Goal: Find specific page/section: Find specific page/section

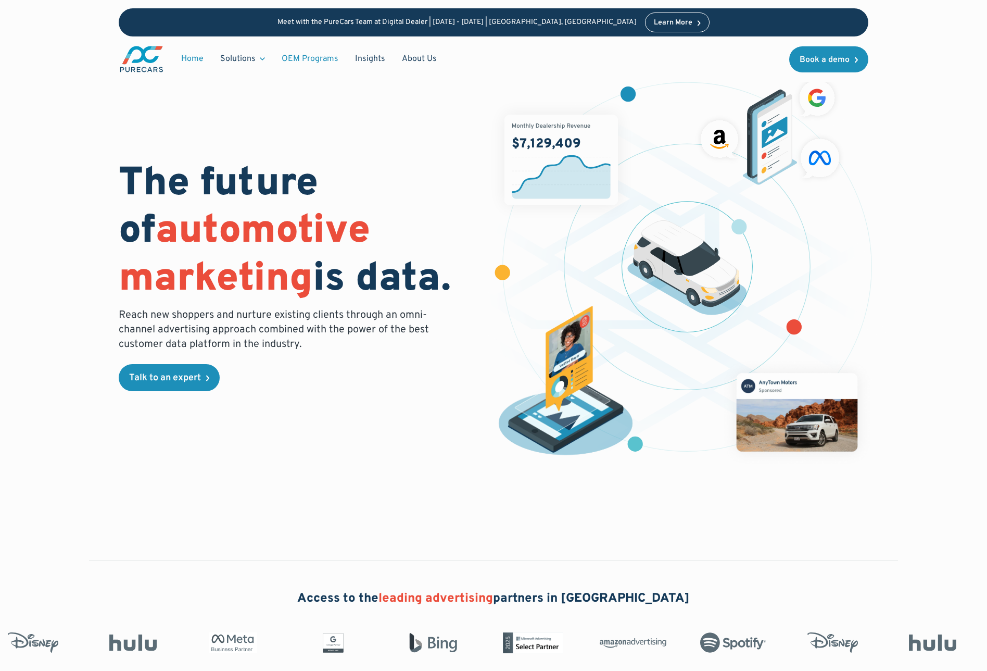
click at [315, 57] on link "OEM Programs" at bounding box center [309, 59] width 73 height 20
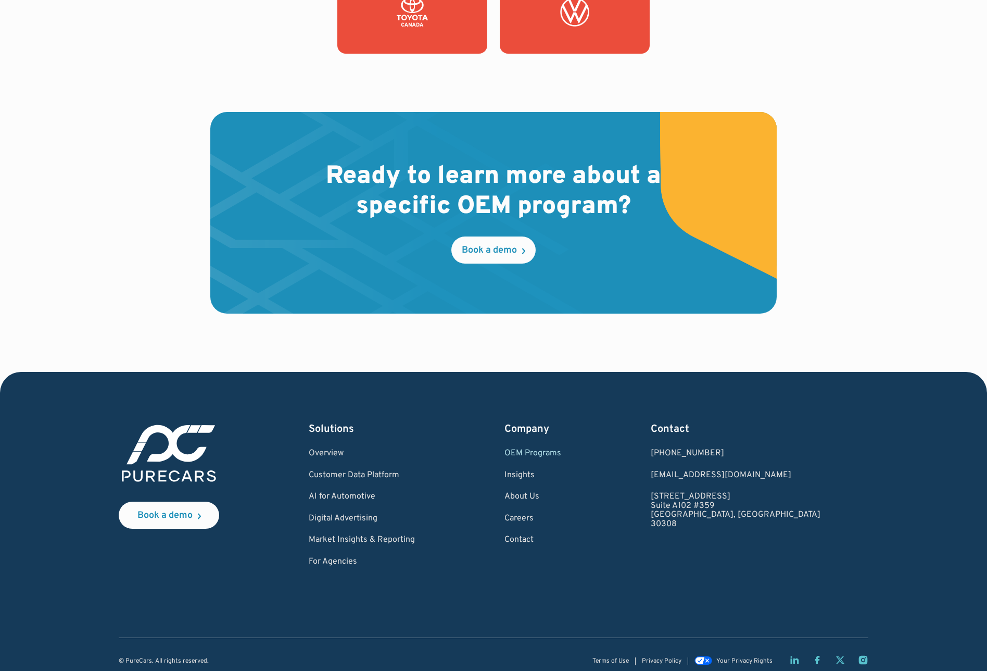
scroll to position [1555, 0]
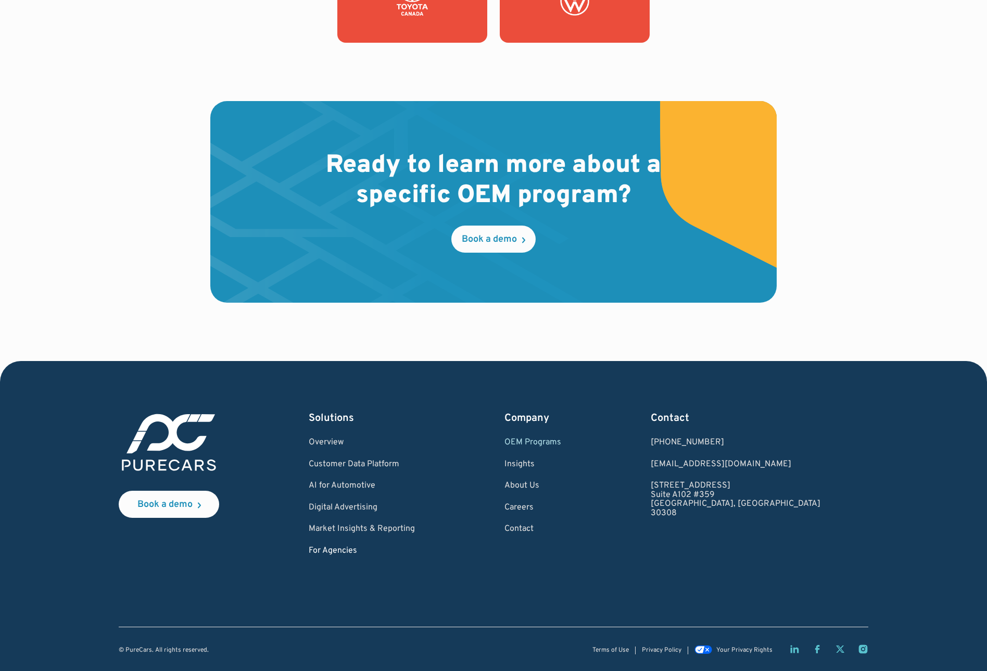
click at [358, 550] on link "For Agencies" at bounding box center [362, 550] width 106 height 9
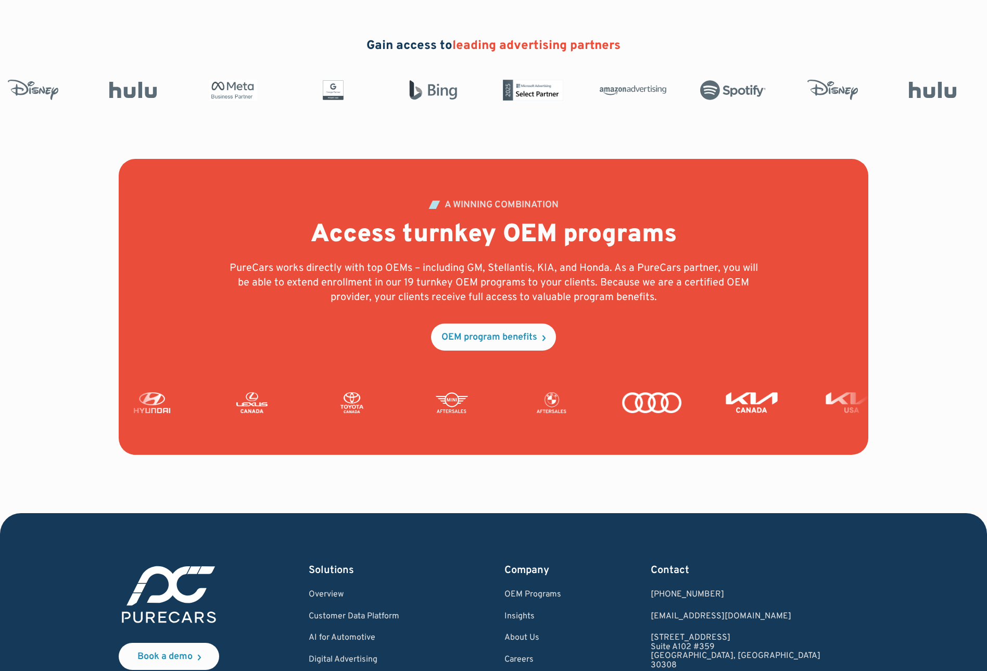
scroll to position [2216, 0]
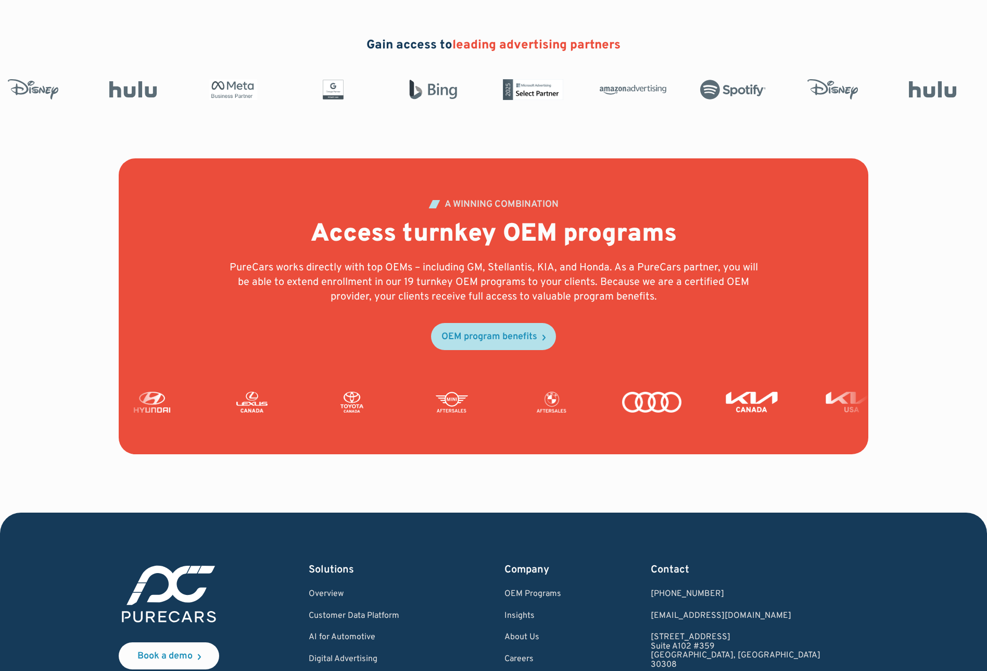
click at [515, 338] on div "OEM program benefits" at bounding box center [489, 336] width 96 height 9
